Goal: Use online tool/utility: Utilize a website feature to perform a specific function

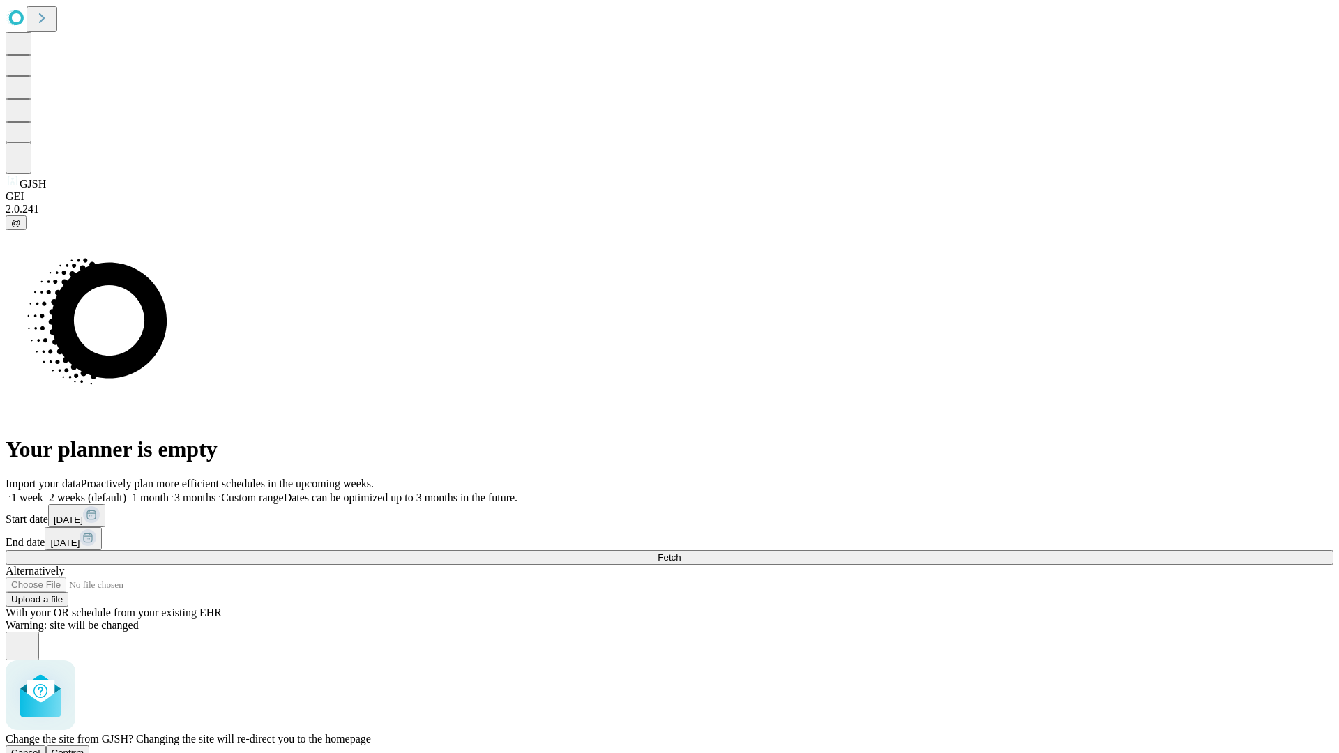
click at [84, 748] on span "Confirm" at bounding box center [68, 753] width 33 height 10
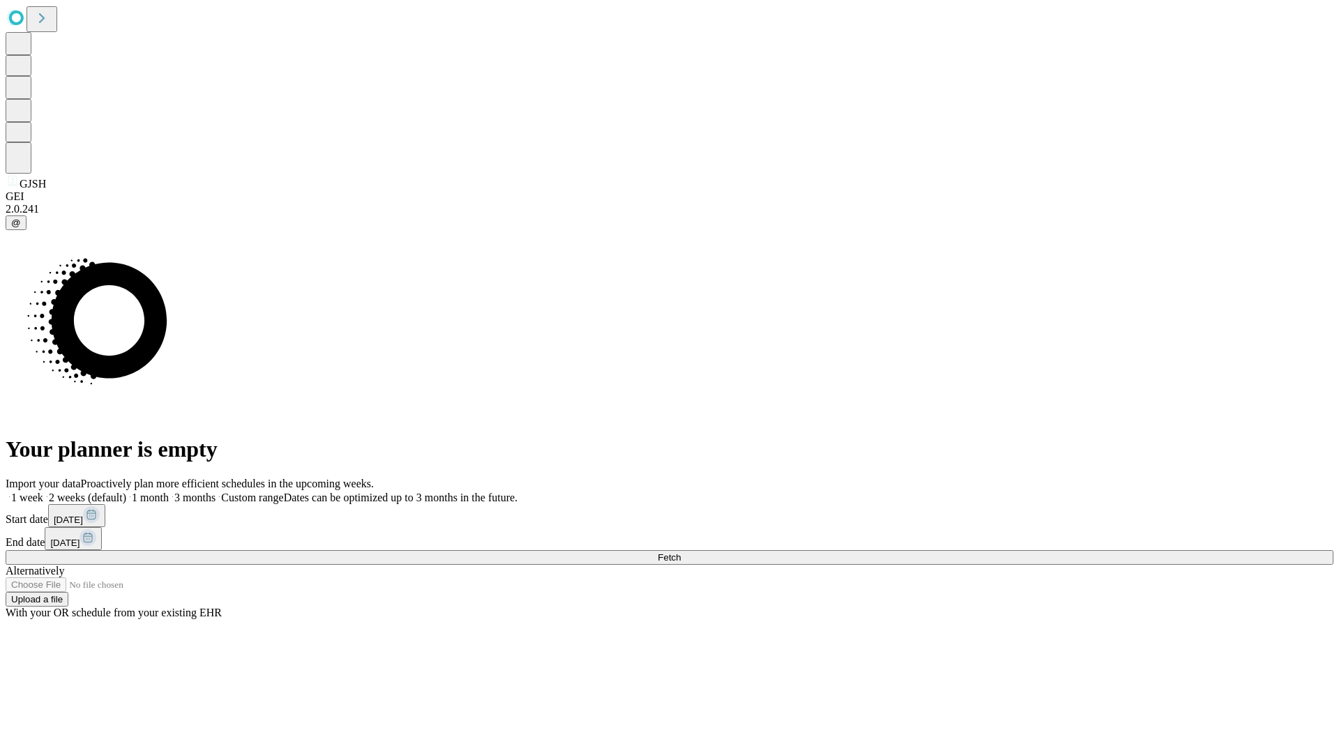
click at [126, 492] on label "2 weeks (default)" at bounding box center [84, 498] width 83 height 12
click at [681, 552] on span "Fetch" at bounding box center [669, 557] width 23 height 10
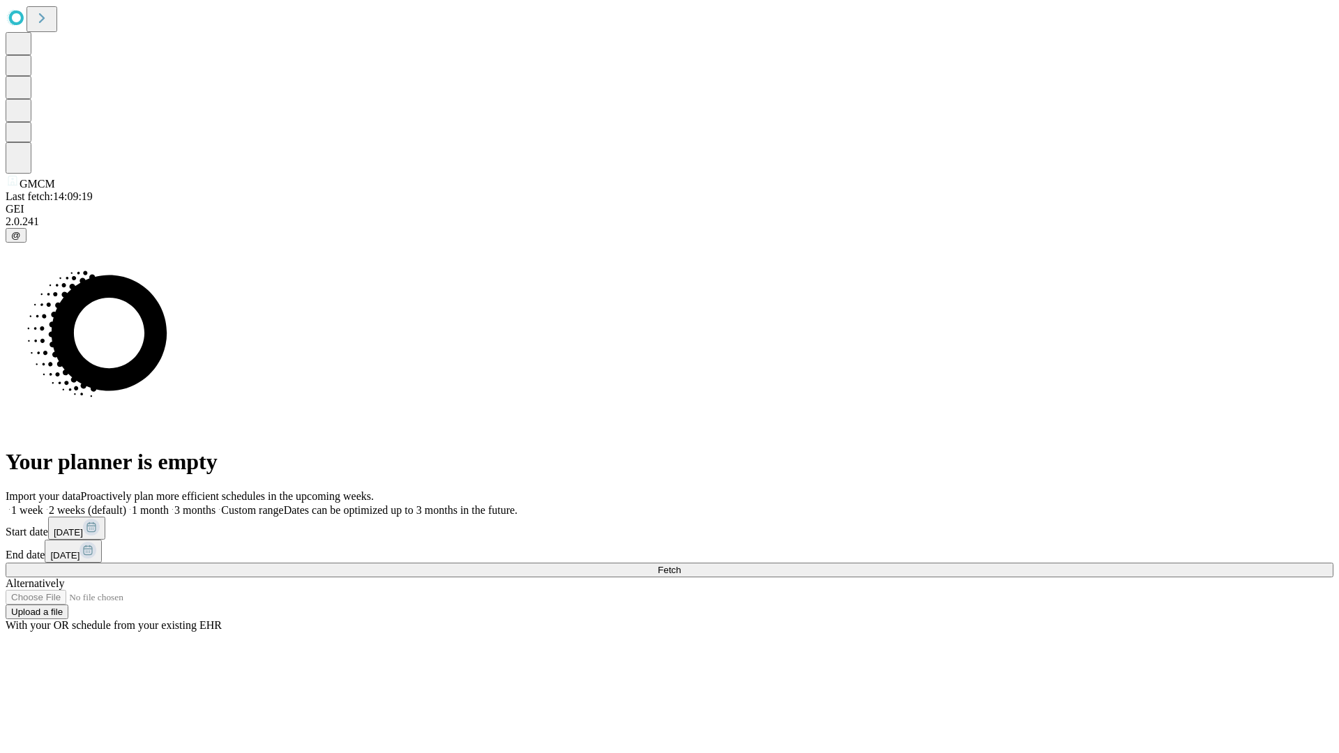
click at [126, 504] on label "2 weeks (default)" at bounding box center [84, 510] width 83 height 12
click at [681, 565] on span "Fetch" at bounding box center [669, 570] width 23 height 10
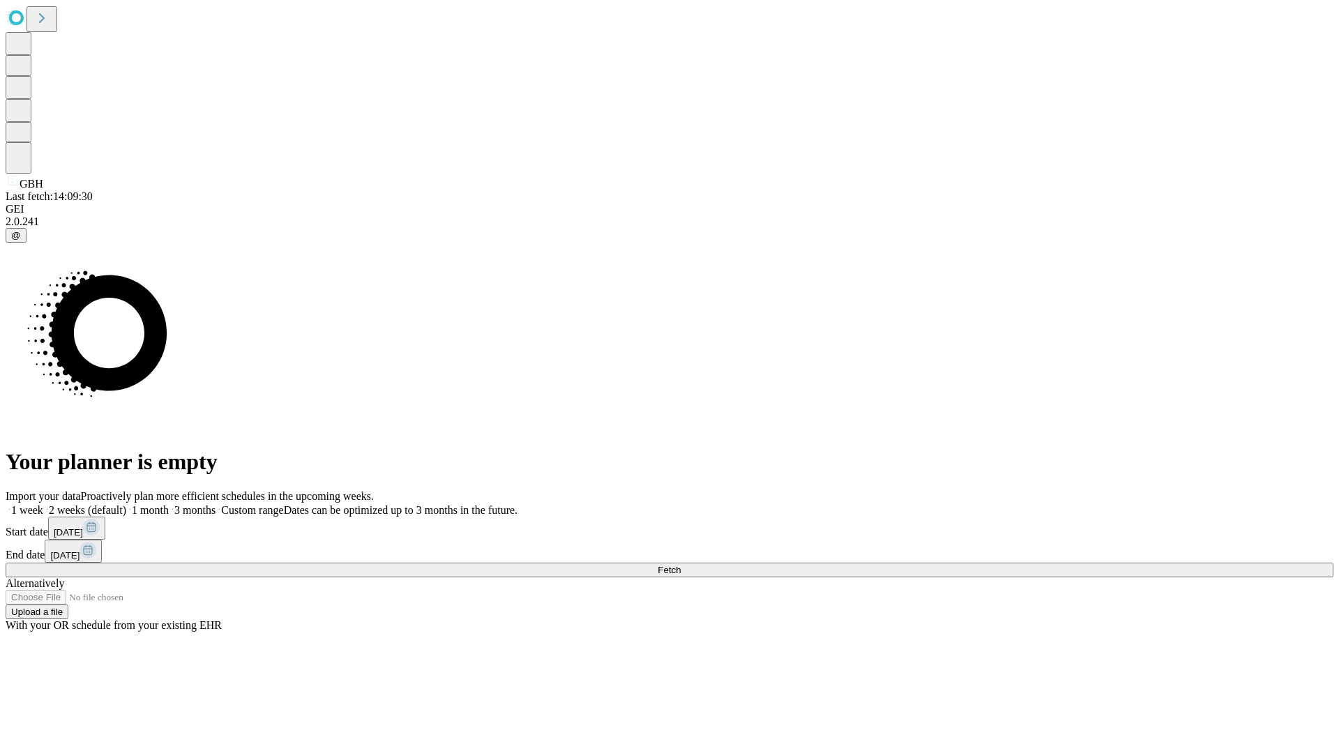
click at [126, 504] on label "2 weeks (default)" at bounding box center [84, 510] width 83 height 12
click at [681, 565] on span "Fetch" at bounding box center [669, 570] width 23 height 10
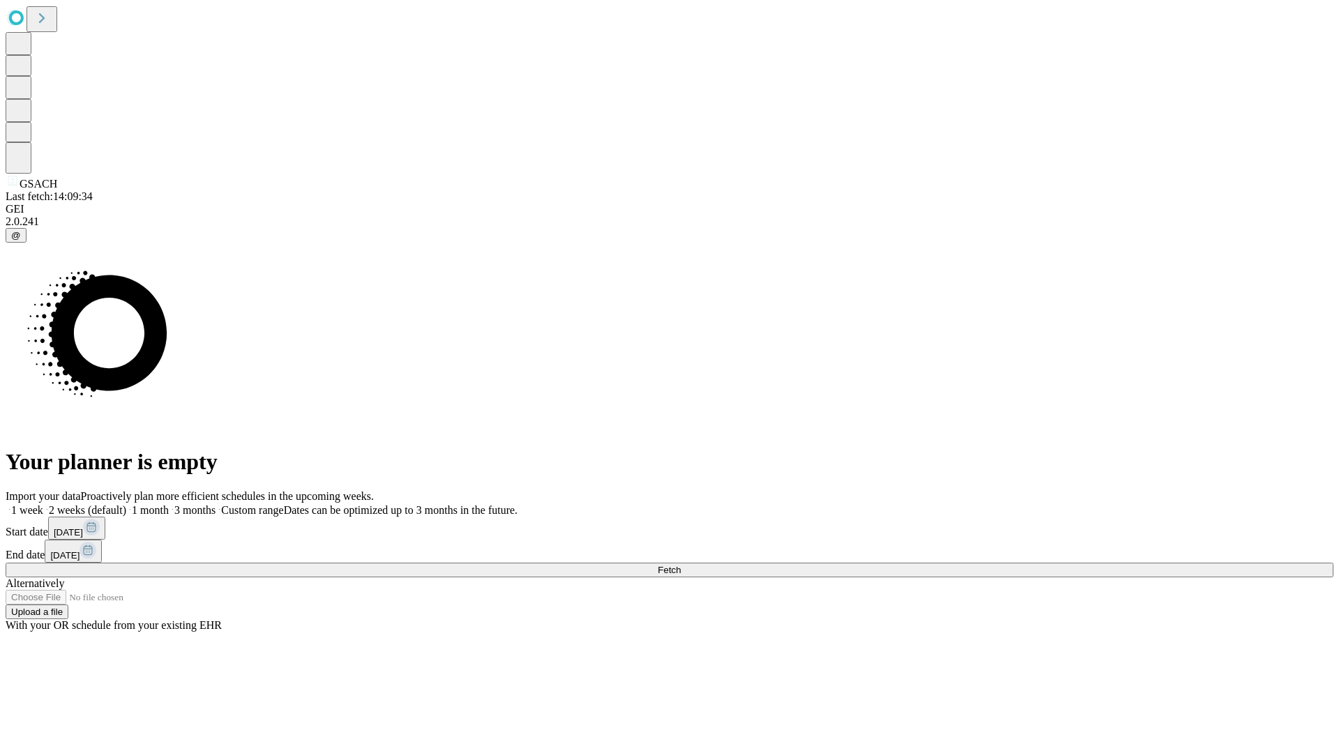
click at [126, 504] on label "2 weeks (default)" at bounding box center [84, 510] width 83 height 12
click at [681, 565] on span "Fetch" at bounding box center [669, 570] width 23 height 10
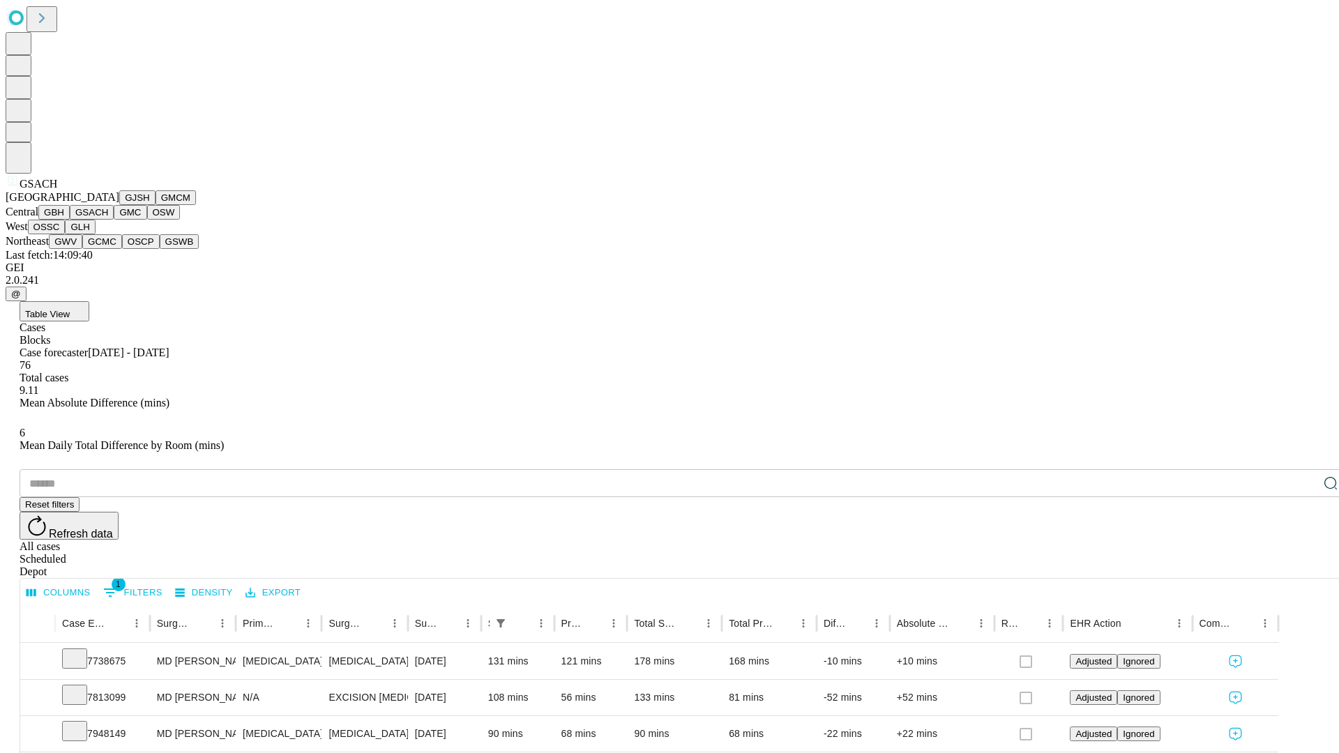
click at [114, 220] on button "GMC" at bounding box center [130, 212] width 33 height 15
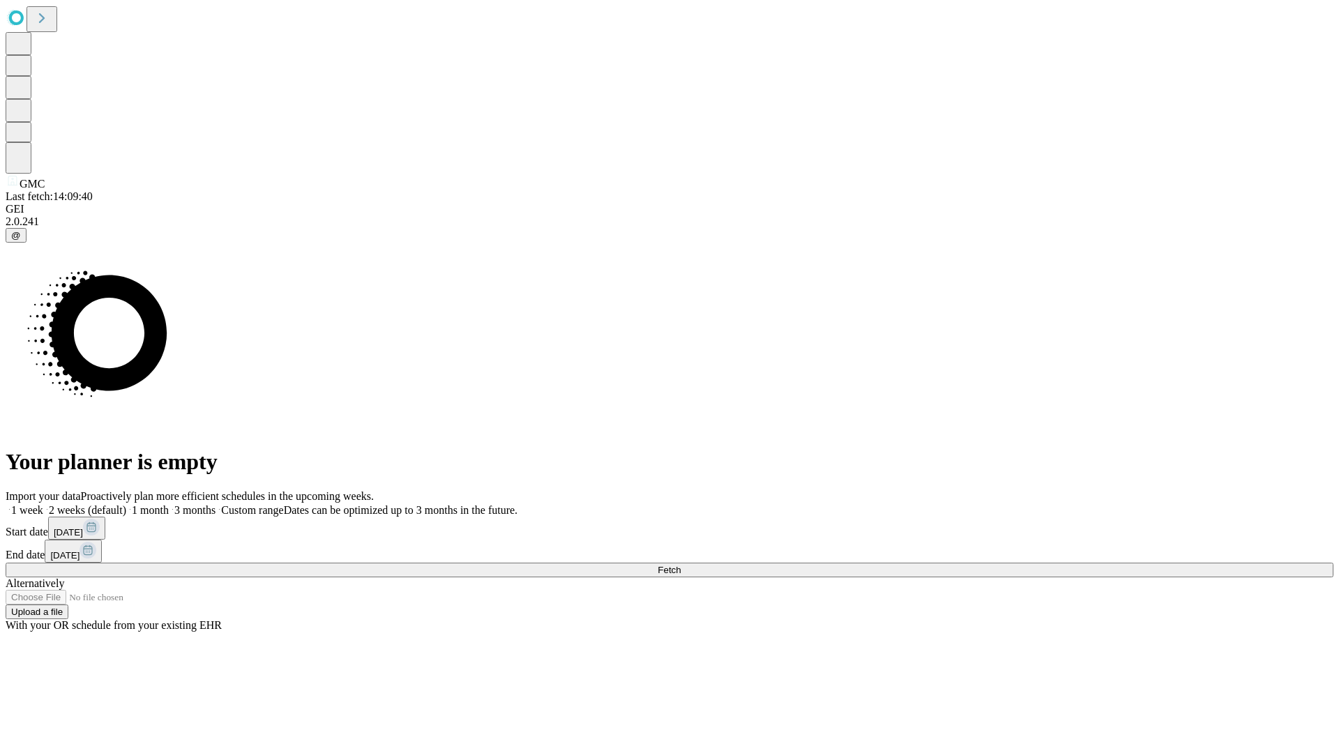
click at [126, 504] on label "2 weeks (default)" at bounding box center [84, 510] width 83 height 12
click at [681, 565] on span "Fetch" at bounding box center [669, 570] width 23 height 10
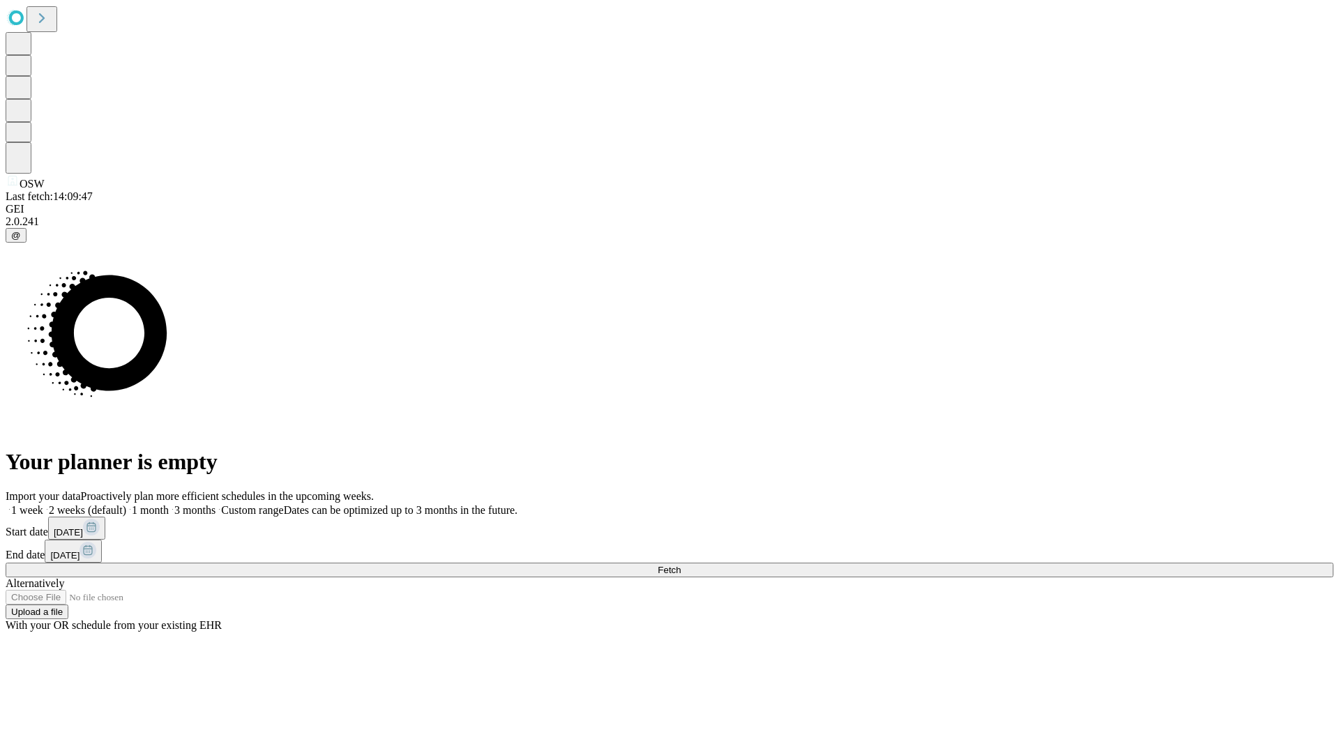
click at [681, 565] on span "Fetch" at bounding box center [669, 570] width 23 height 10
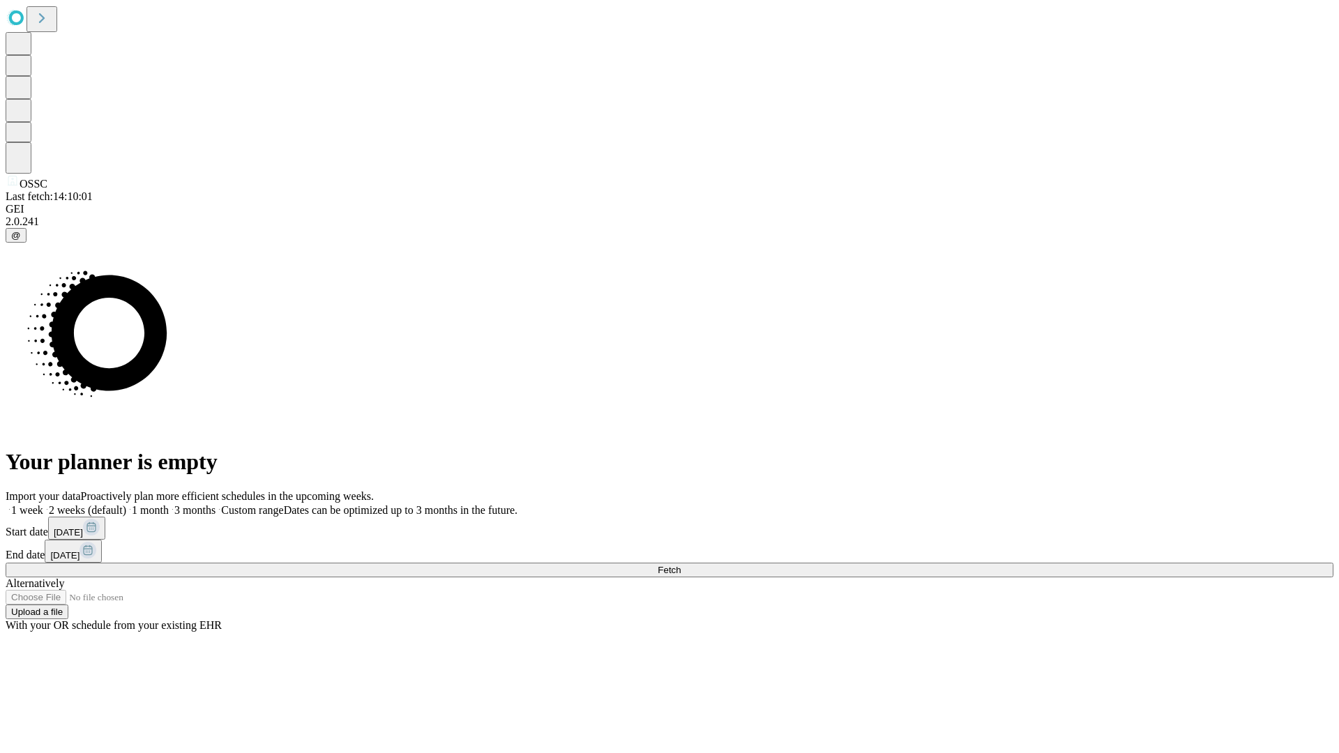
click at [681, 565] on span "Fetch" at bounding box center [669, 570] width 23 height 10
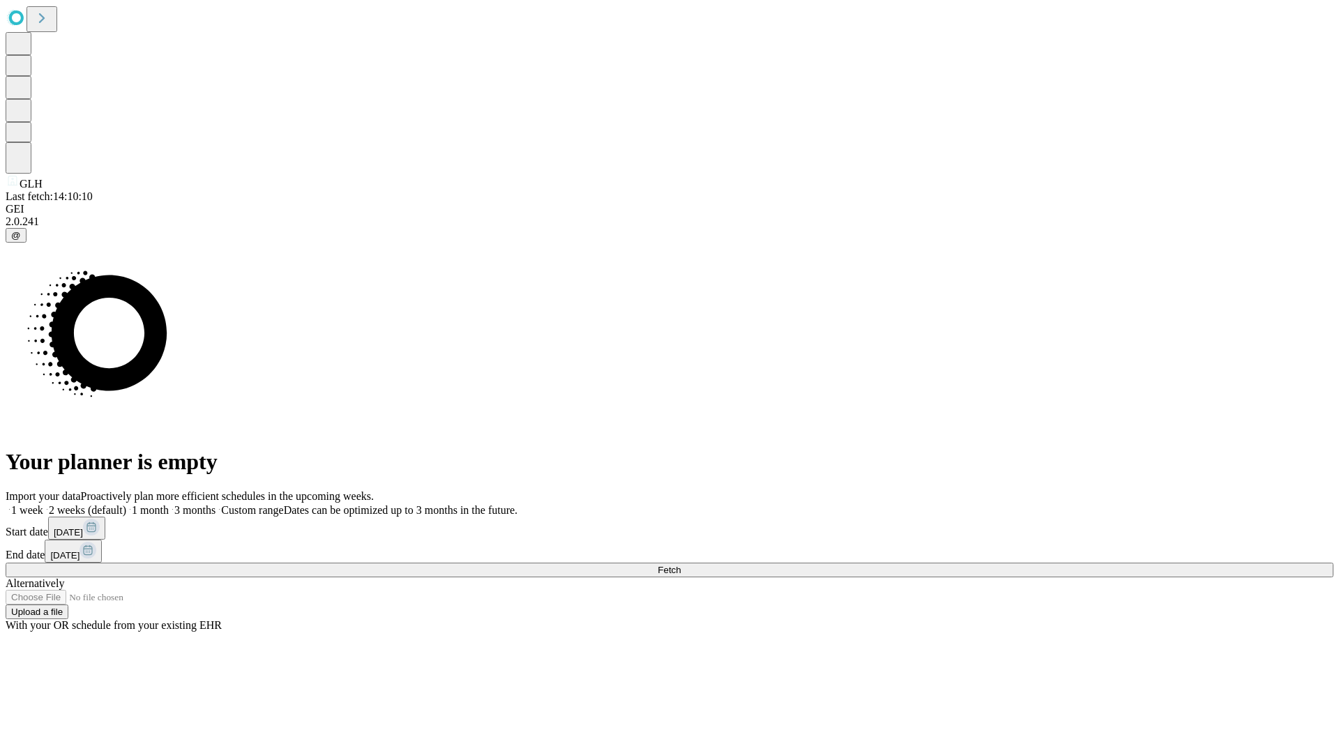
click at [126, 504] on label "2 weeks (default)" at bounding box center [84, 510] width 83 height 12
click at [681, 565] on span "Fetch" at bounding box center [669, 570] width 23 height 10
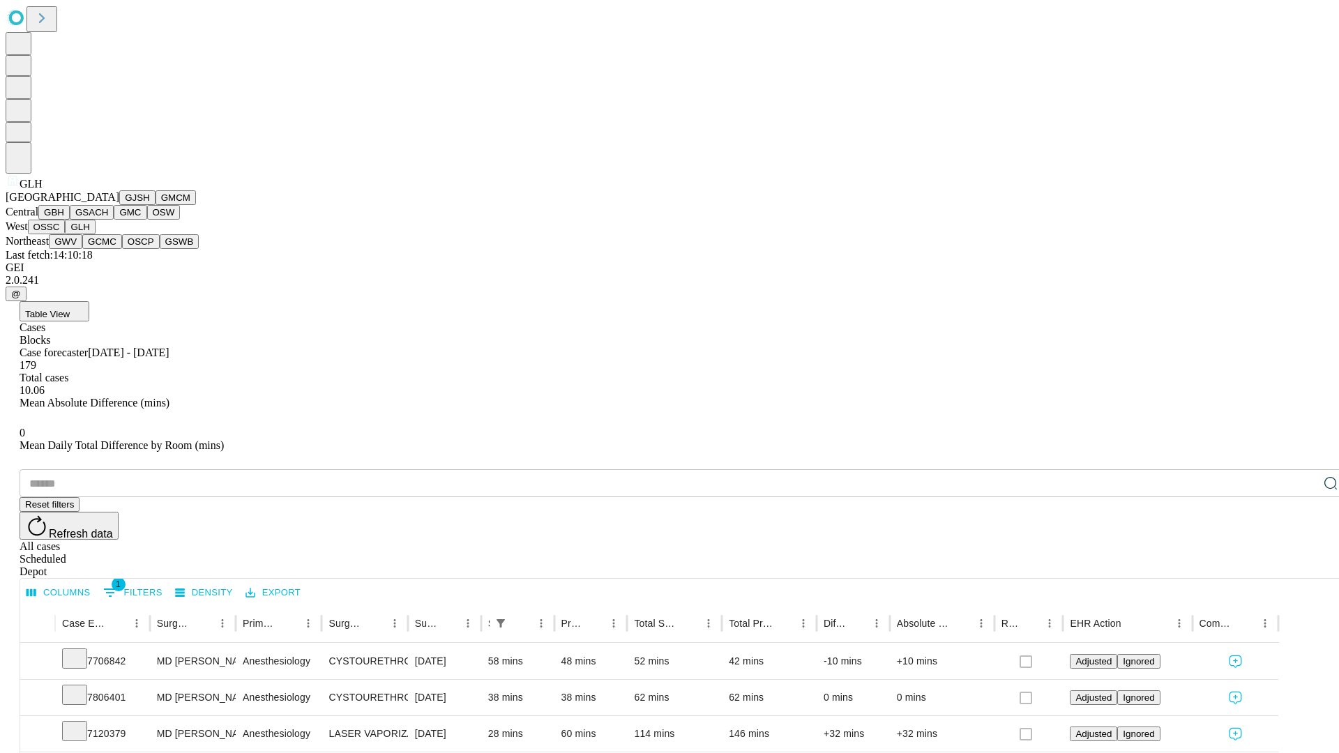
click at [82, 249] on button "GWV" at bounding box center [65, 241] width 33 height 15
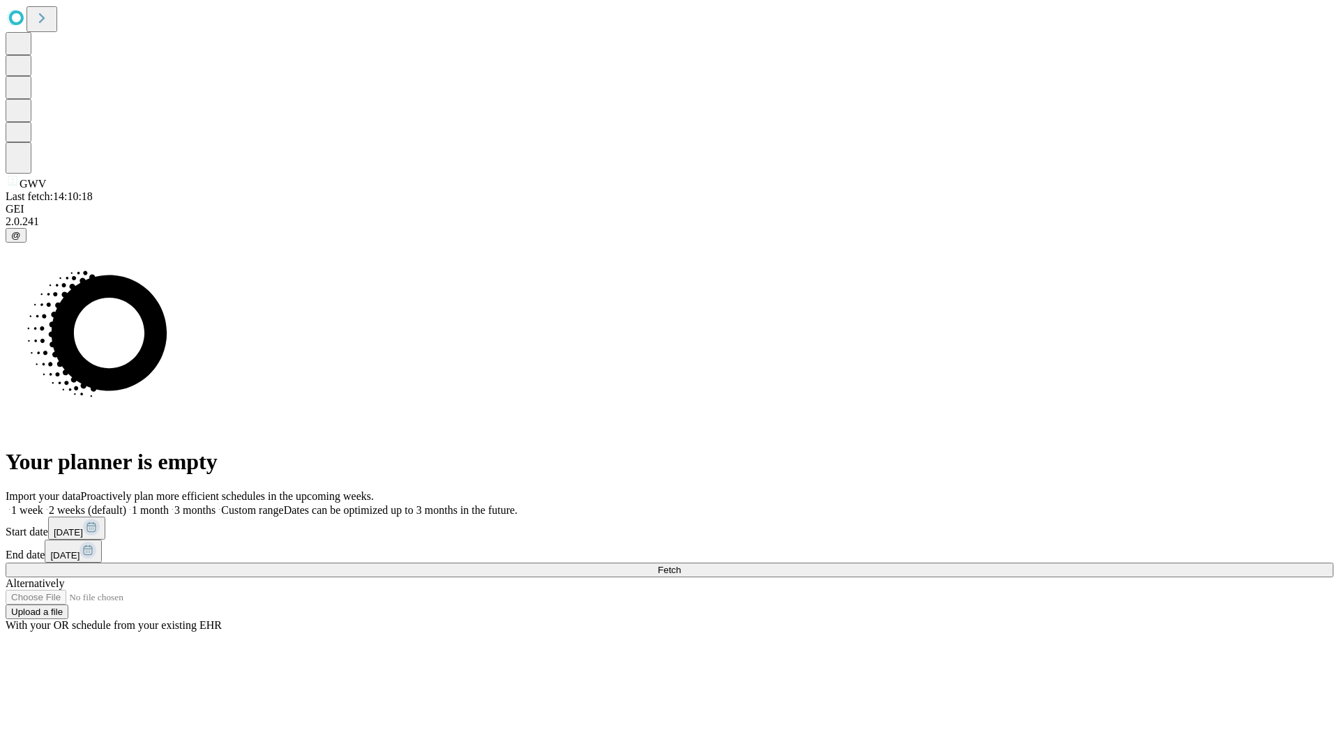
click at [126, 504] on label "2 weeks (default)" at bounding box center [84, 510] width 83 height 12
click at [681, 565] on span "Fetch" at bounding box center [669, 570] width 23 height 10
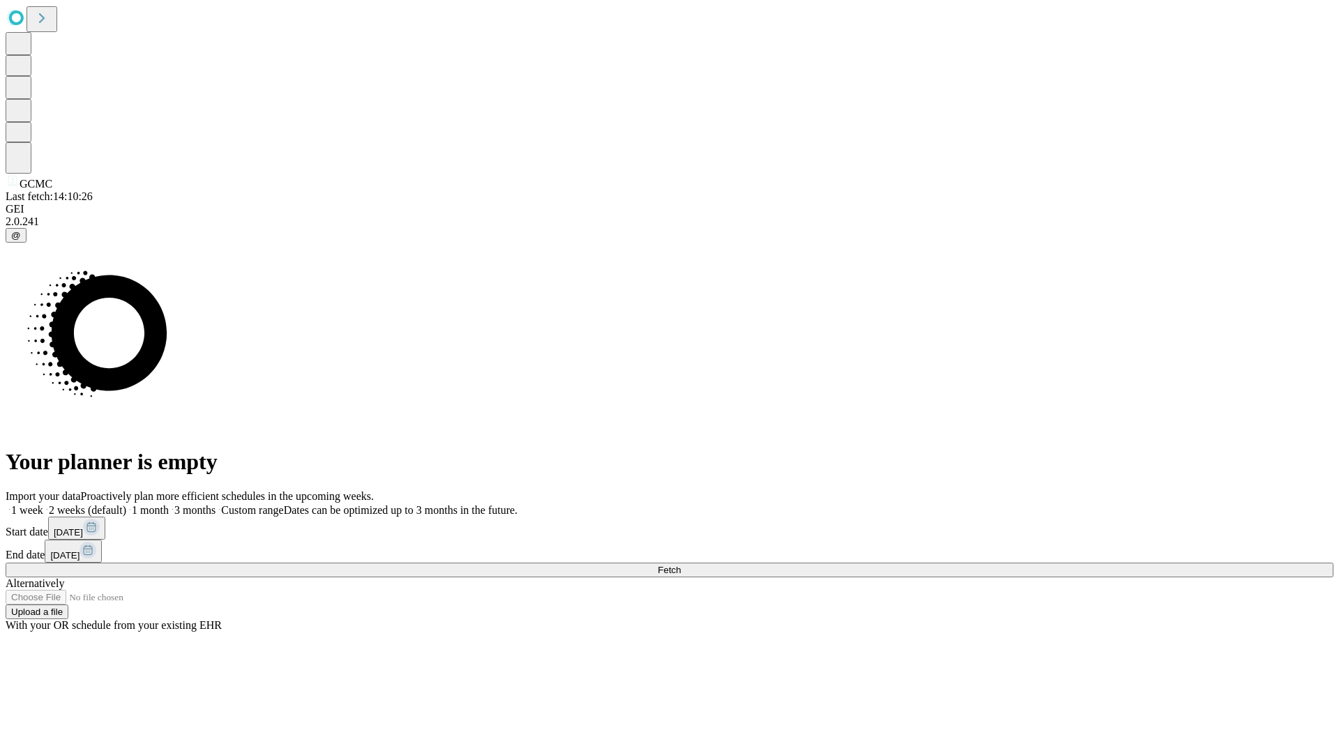
click at [681, 565] on span "Fetch" at bounding box center [669, 570] width 23 height 10
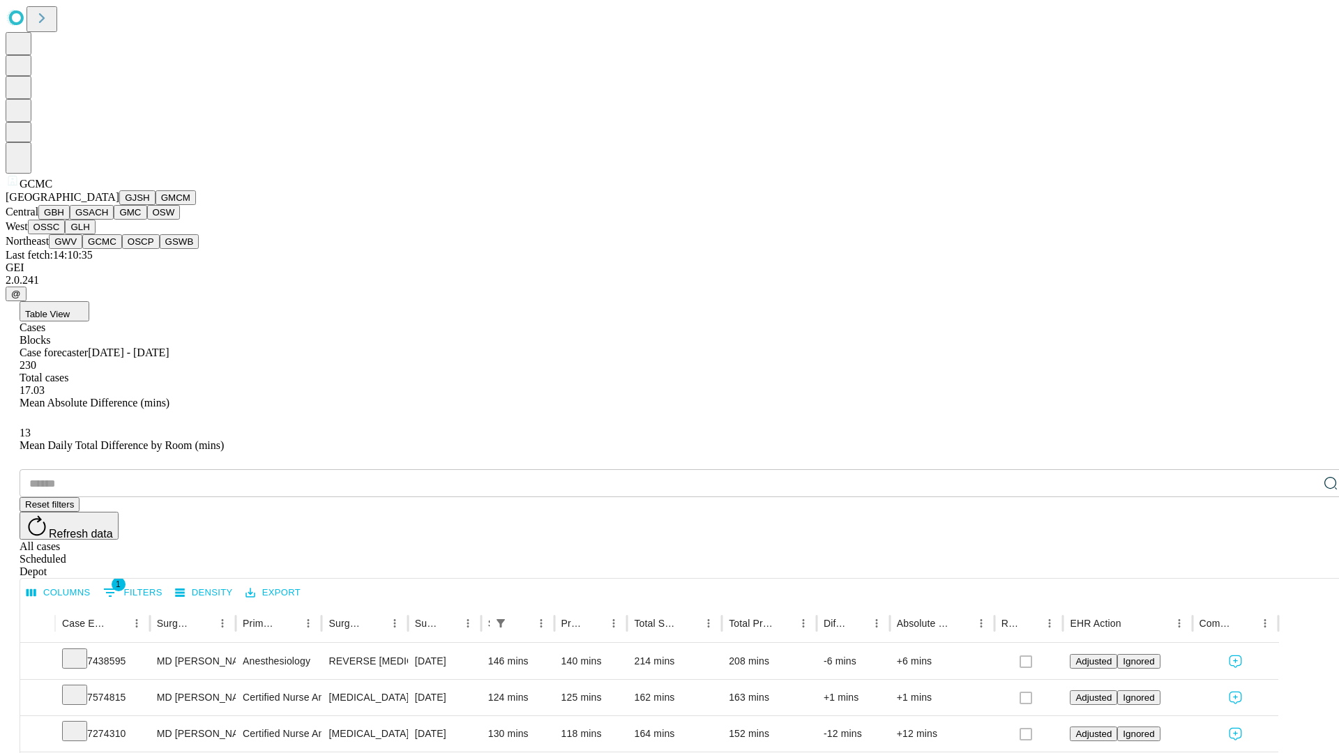
click at [122, 249] on button "OSCP" at bounding box center [141, 241] width 38 height 15
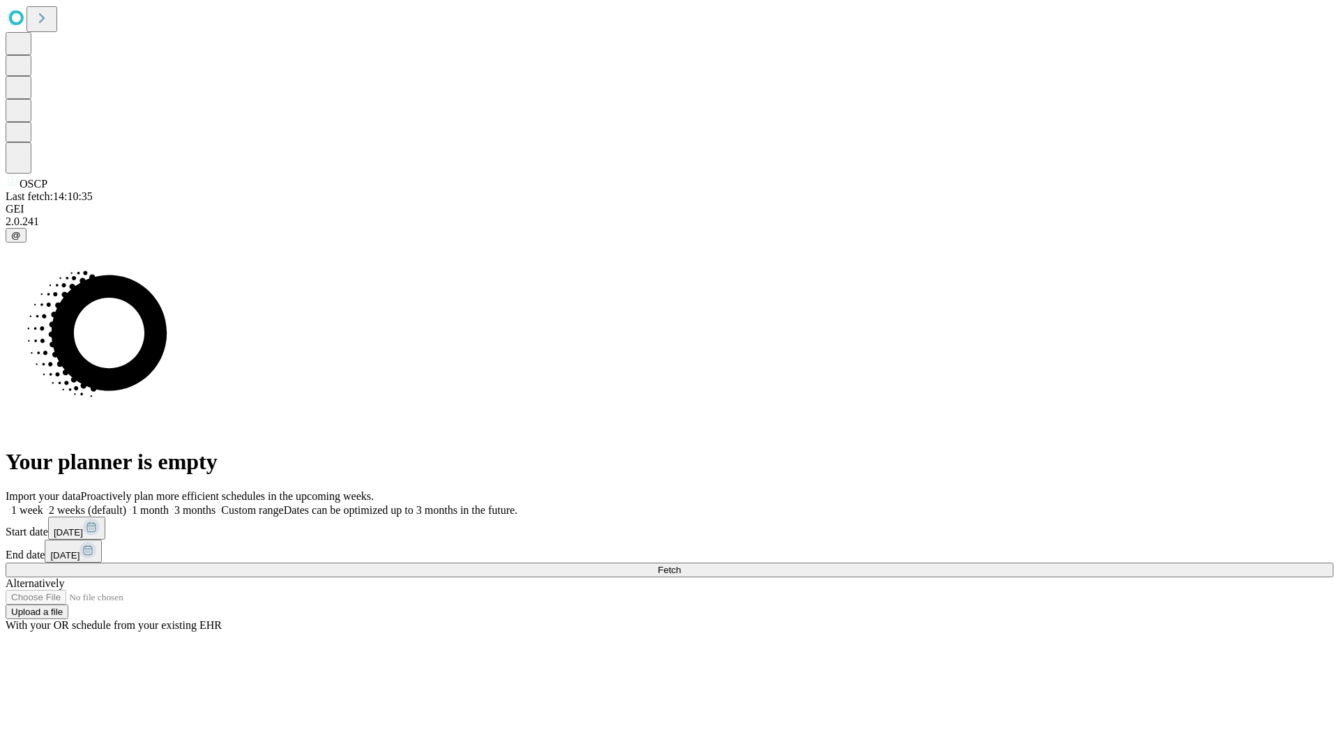
click at [126, 504] on label "2 weeks (default)" at bounding box center [84, 510] width 83 height 12
click at [681, 565] on span "Fetch" at bounding box center [669, 570] width 23 height 10
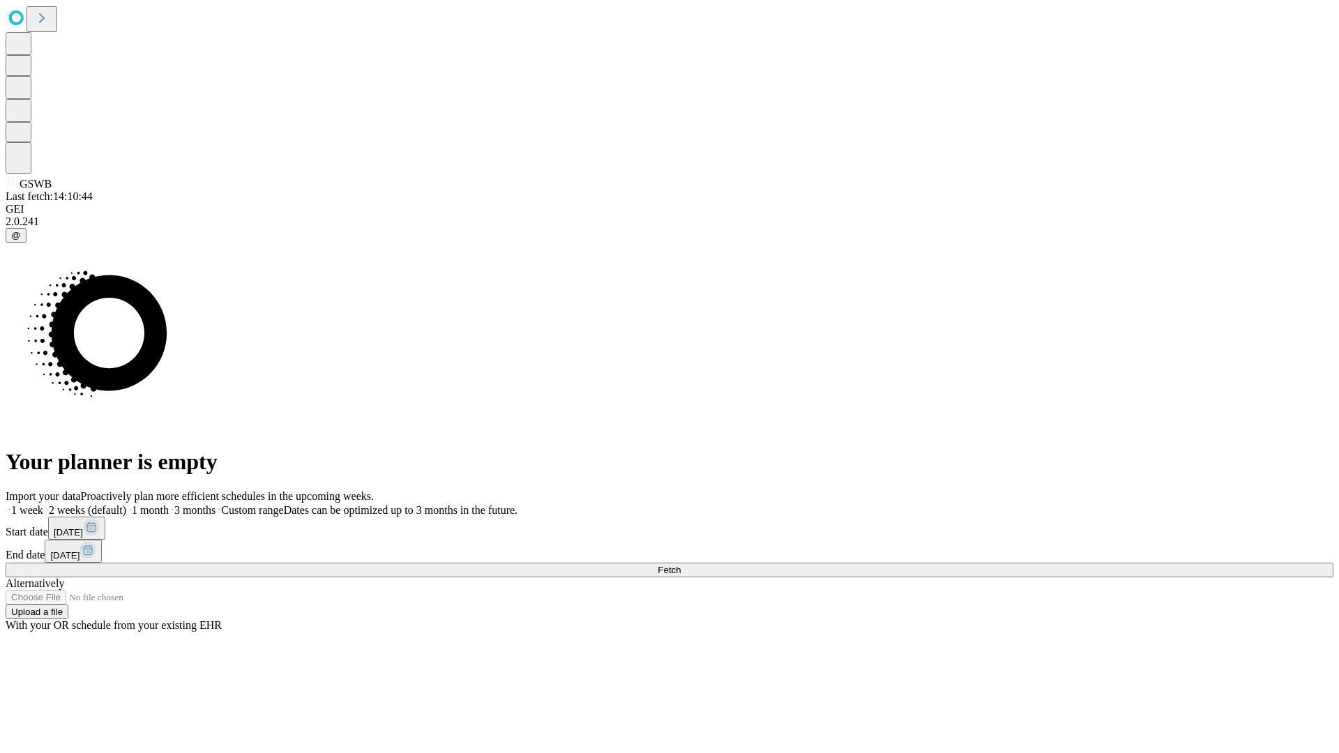
click at [126, 504] on label "2 weeks (default)" at bounding box center [84, 510] width 83 height 12
click at [681, 565] on span "Fetch" at bounding box center [669, 570] width 23 height 10
